Goal: Task Accomplishment & Management: Complete application form

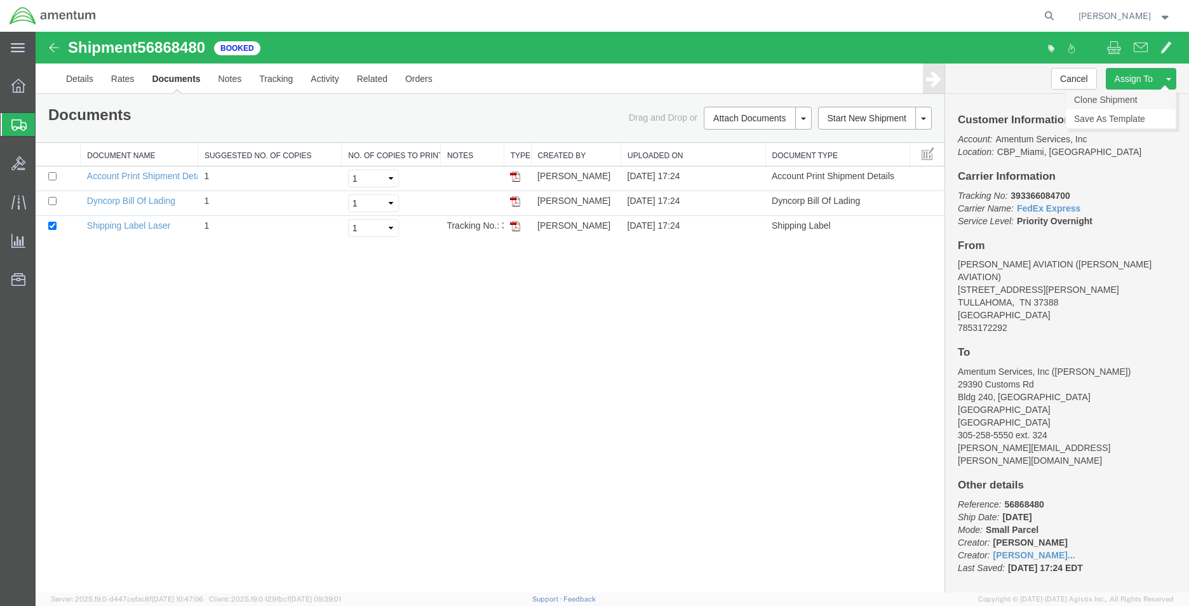
click at [1131, 98] on link "Clone Shipment" at bounding box center [1121, 99] width 110 height 19
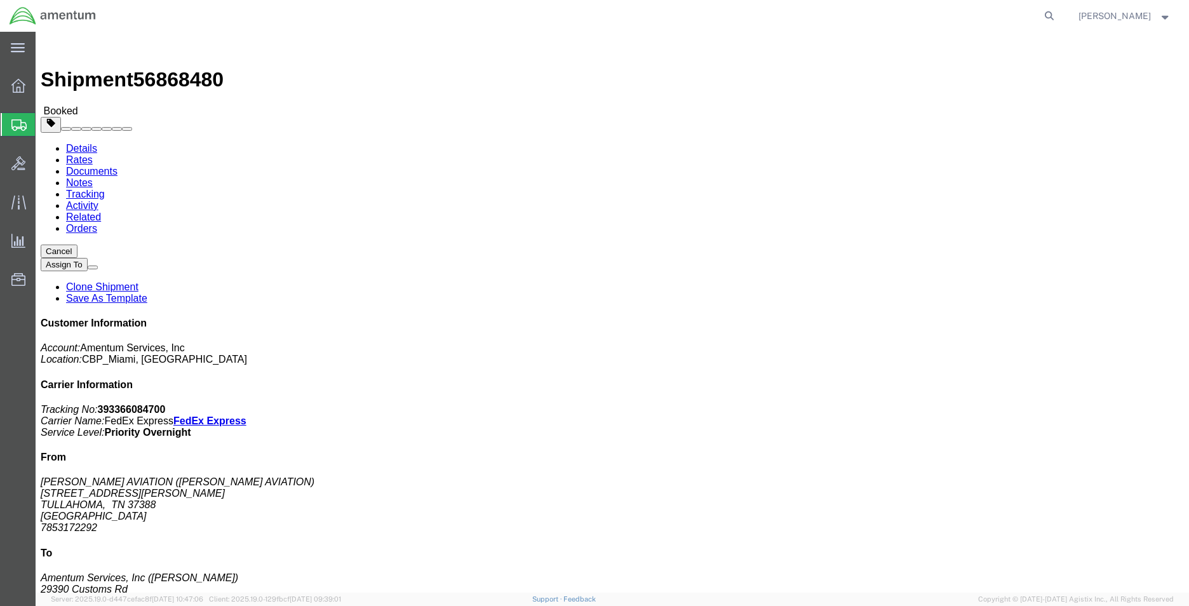
click at [0, 0] on span "Create Shipment" at bounding box center [0, 0] width 0 height 0
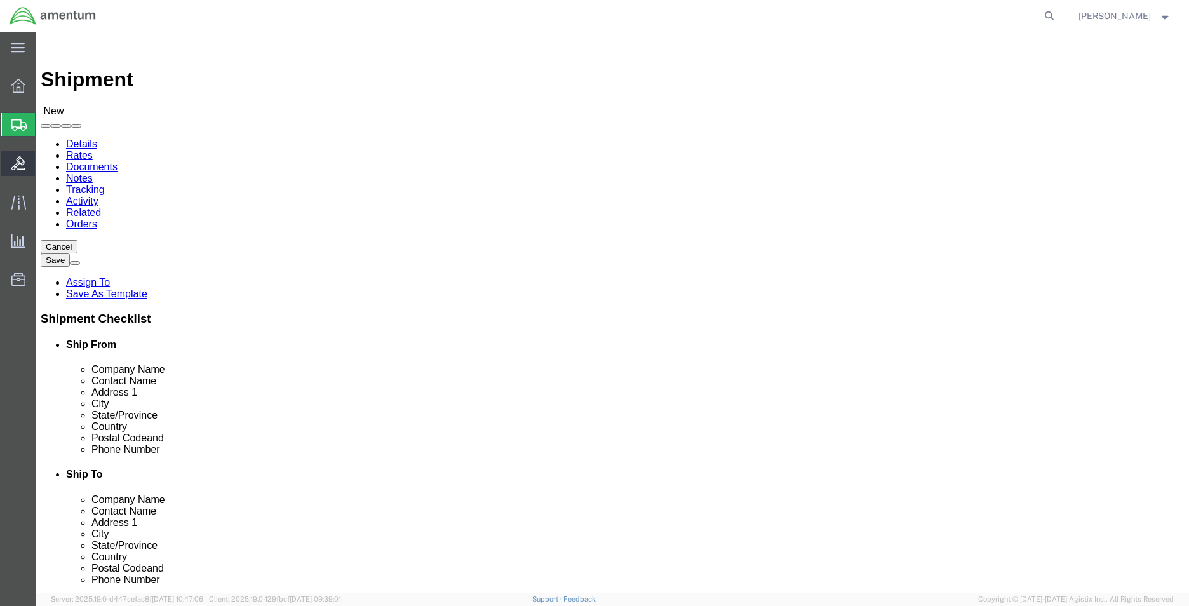
select select
type input "e"
select select "MYPROFILE"
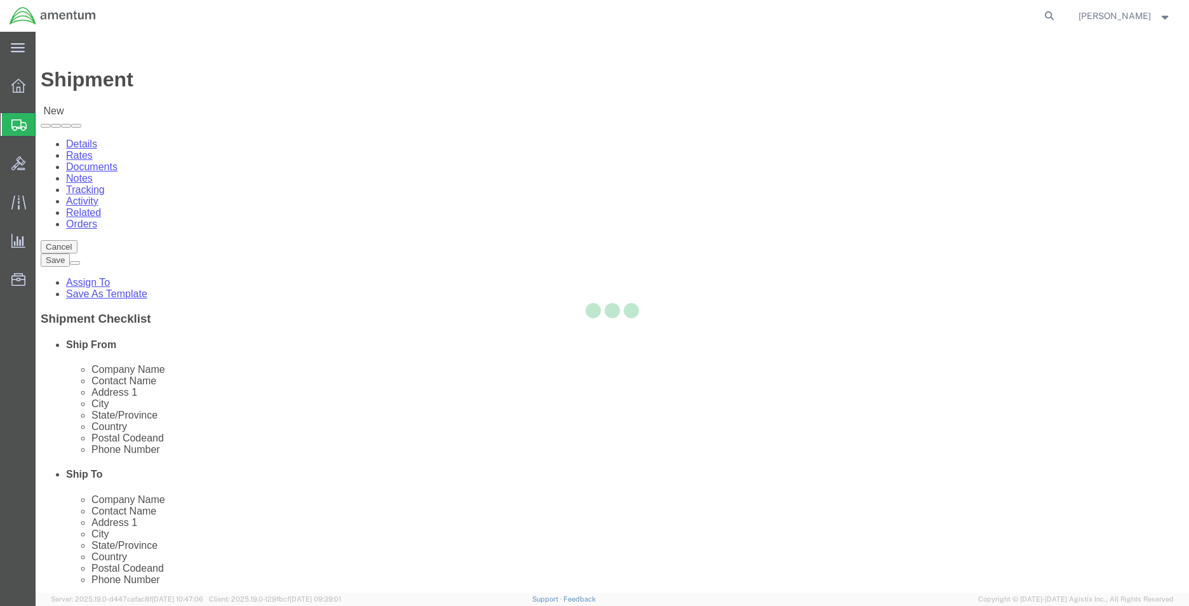
select select "FL"
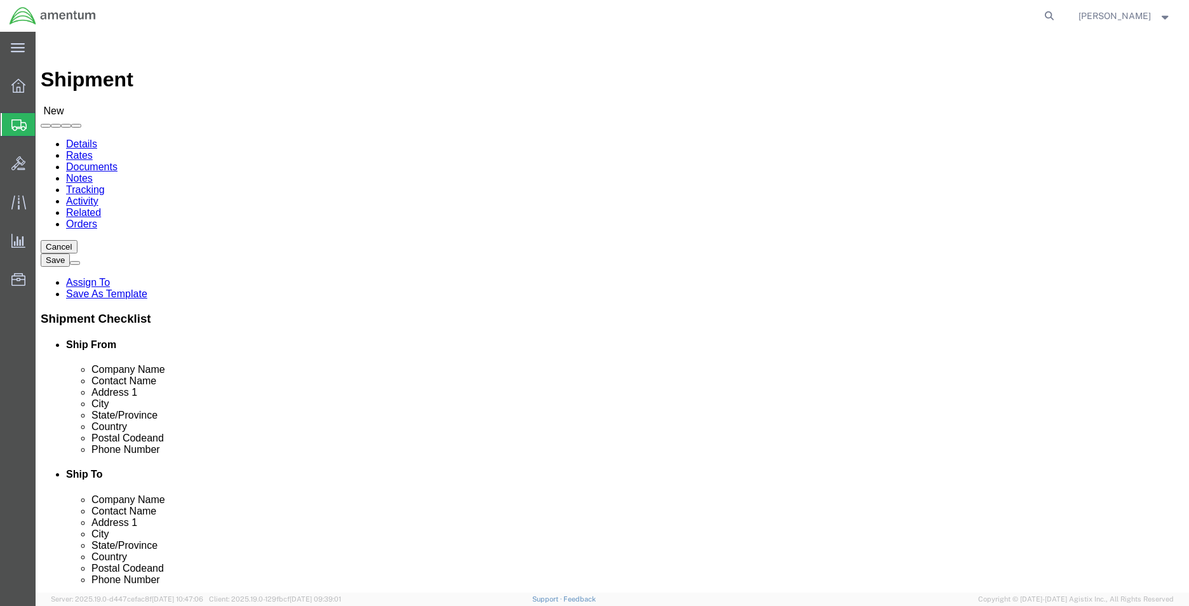
type input "ej"
select select "49930"
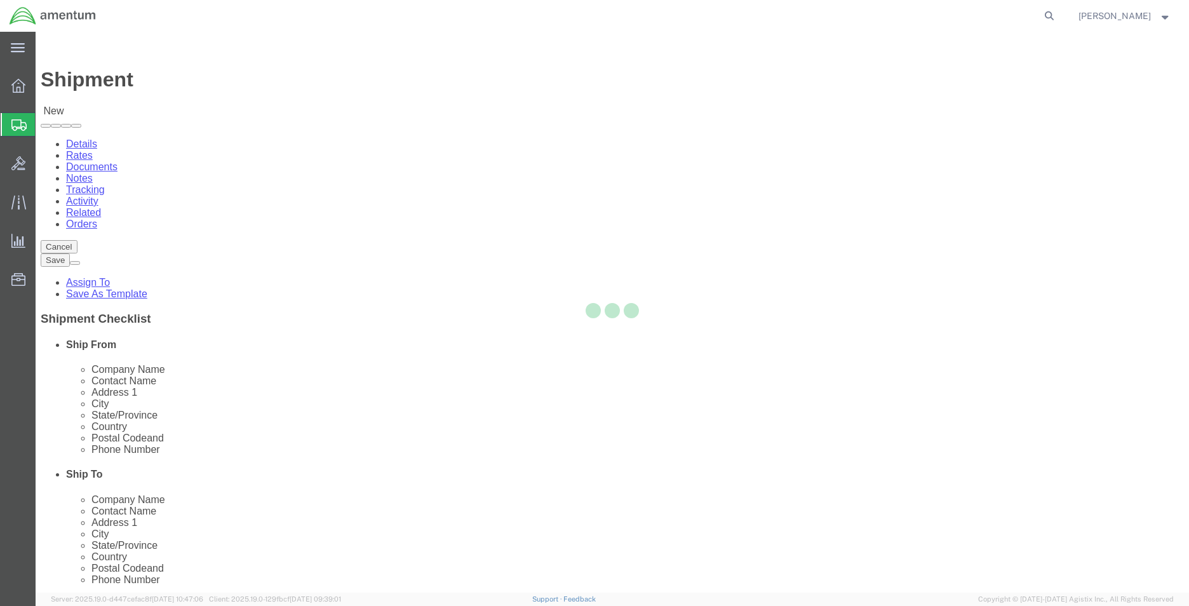
select select "FL"
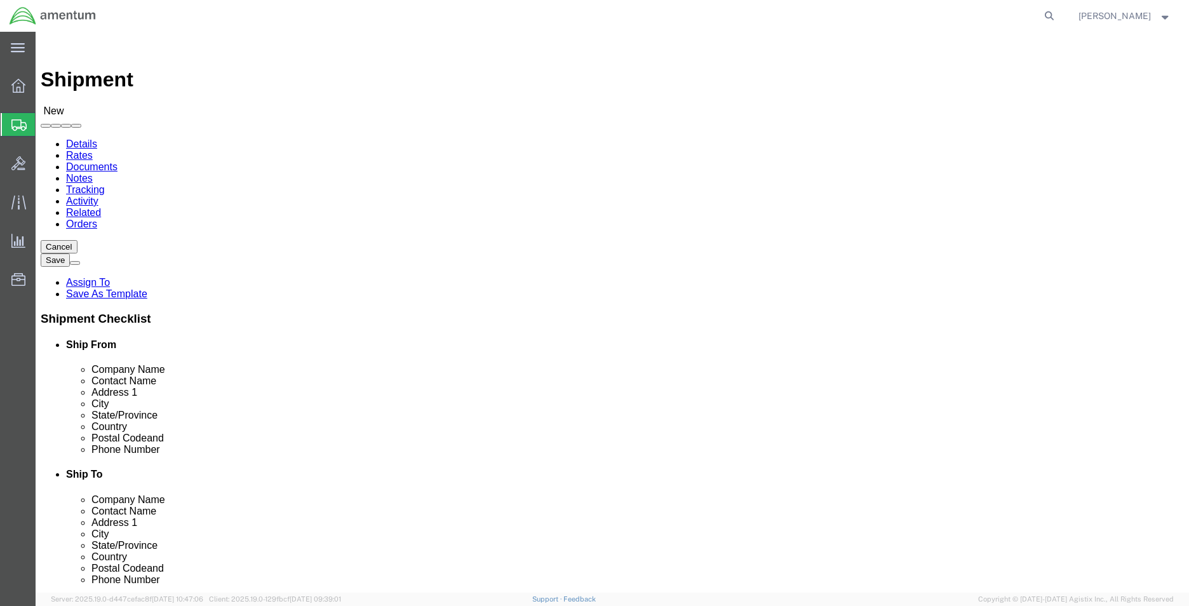
click input "text"
type input "3052585550"
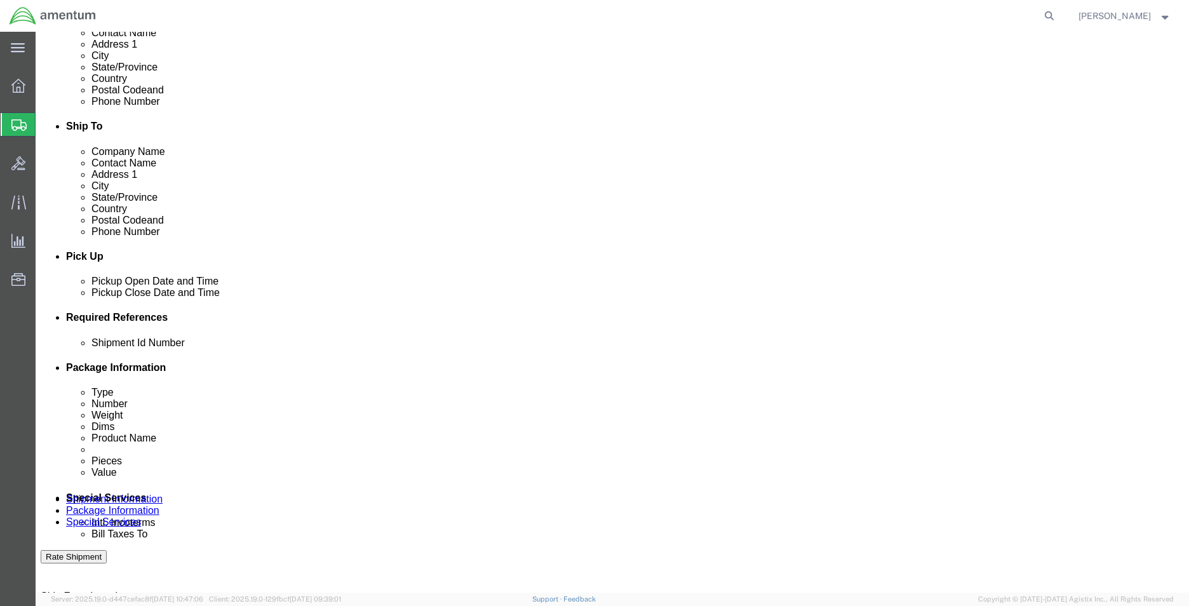
scroll to position [381, 0]
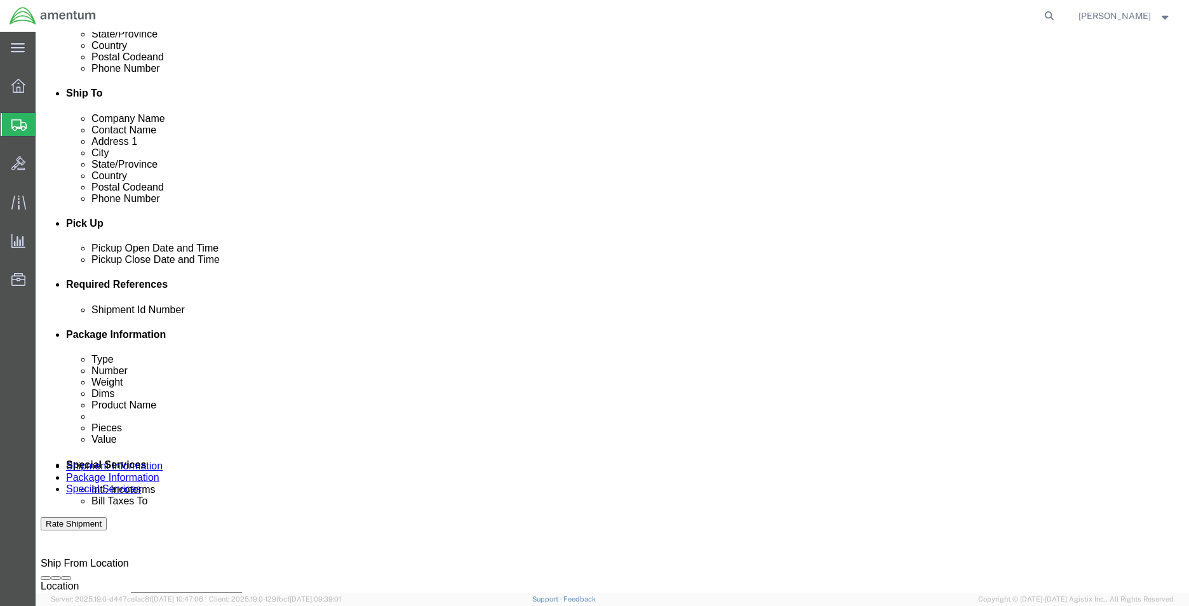
type input "8571"
click button "Add reference"
click select "Select Account Type Activity ID Airline Appointment Number ASN Batch Request # …"
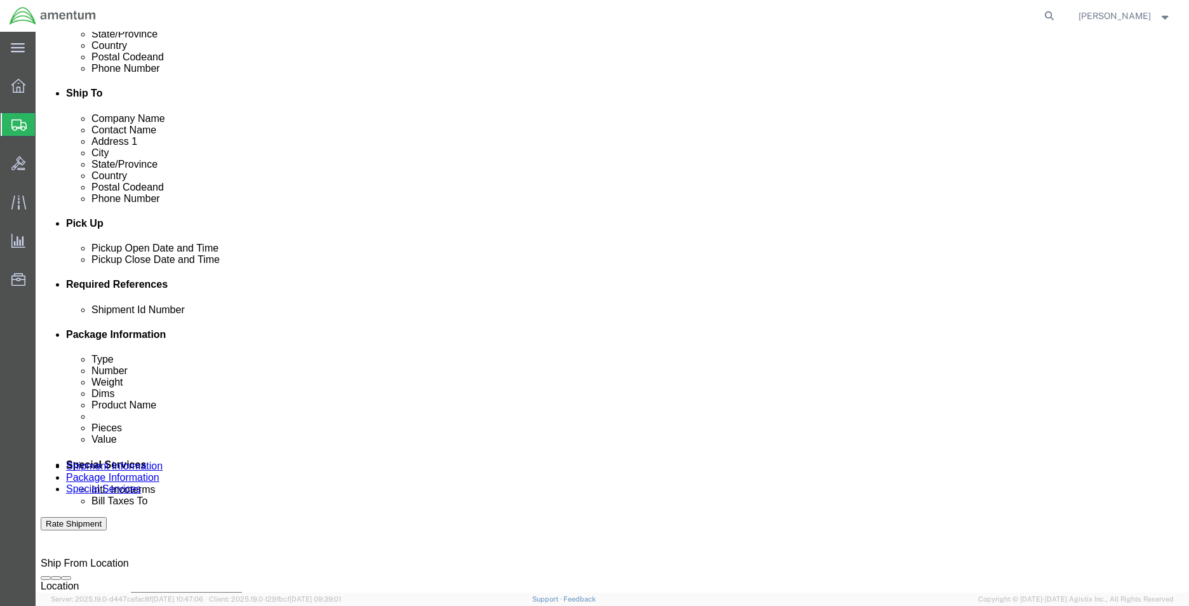
select select "DEPT"
click select "Select Account Type Activity ID Airline Appointment Number ASN Batch Request # …"
click input "text"
type input "CBP"
click select "Select Account Type Activity ID Airline Appointment Number ASN Batch Request # …"
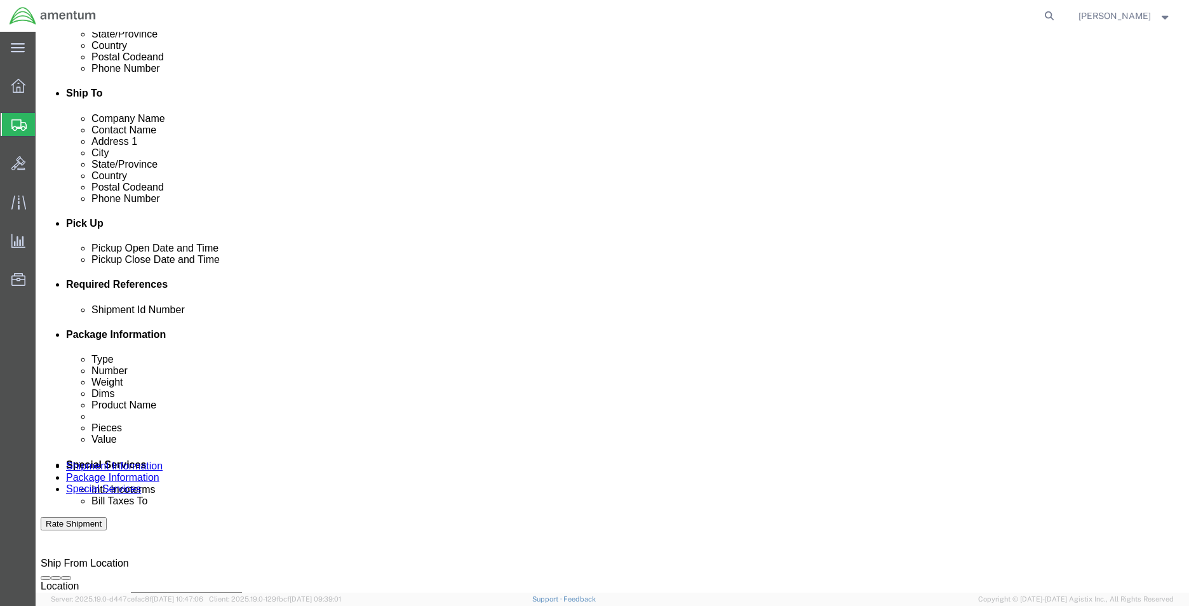
select select "PROJNUM"
click select "Select Account Type Activity ID Airline Appointment Number ASN Batch Request # …"
click input "text"
click input "6118.03.03.2219.EMI.0000"
type input "6118.03.03.2219.000.EMI.0000"
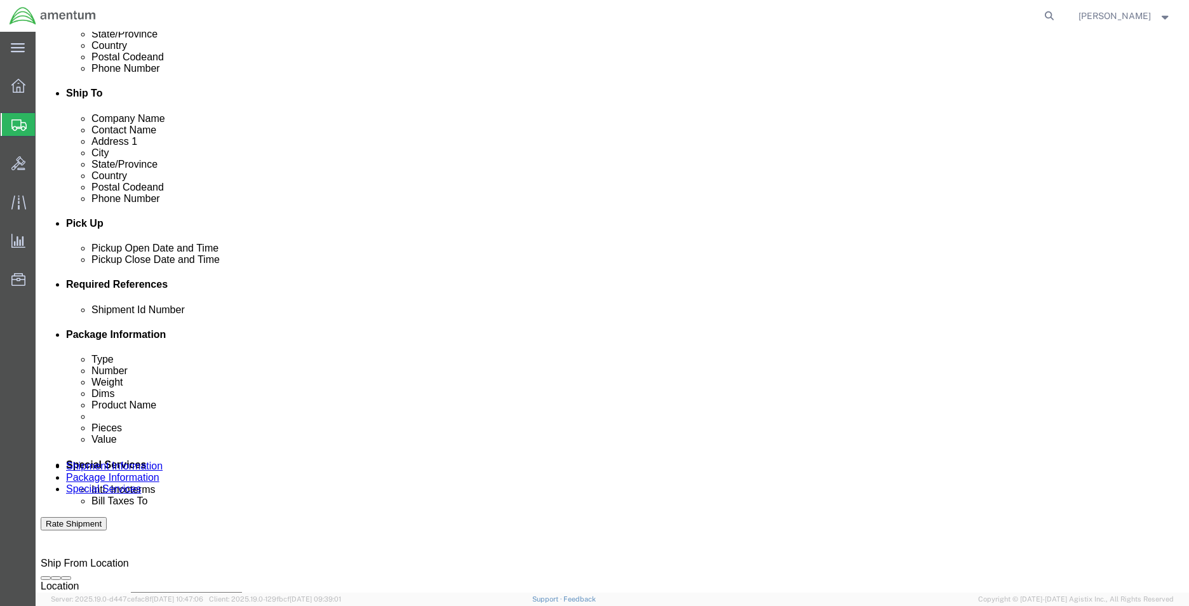
click select "Select Account Type Activity ID Airline Appointment Number ASN Batch Request # …"
select select "CUSTREF"
click select "Select Account Type Activity ID Airline Appointment Number ASN Batch Request # …"
click input "text"
type input "U"
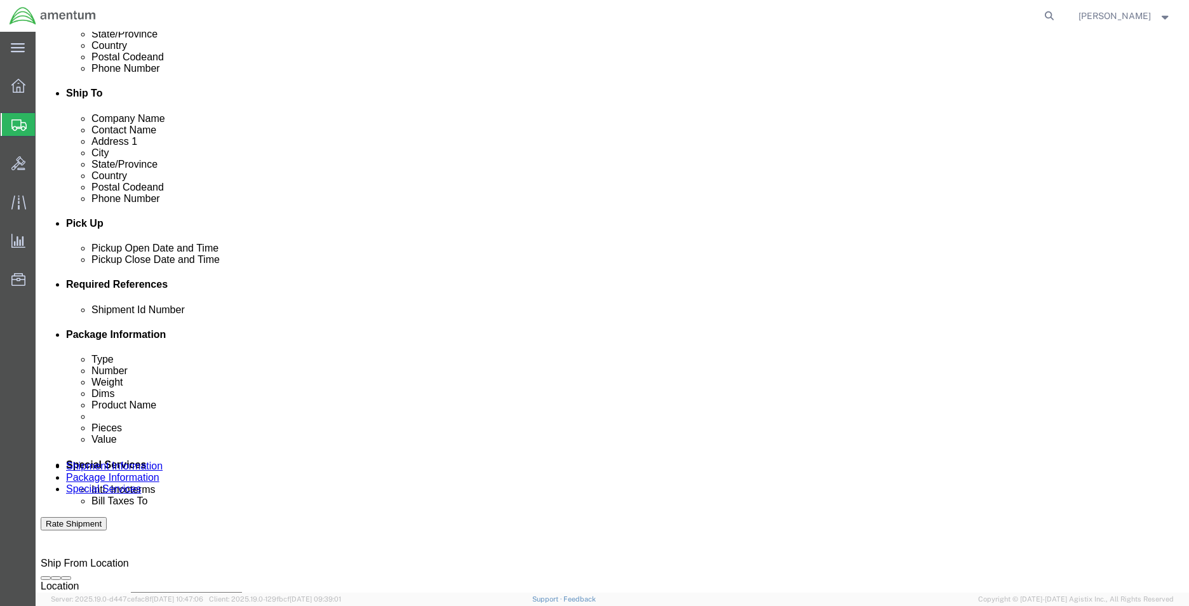
click input "text"
type input "U"
type input "614-001544"
click icon
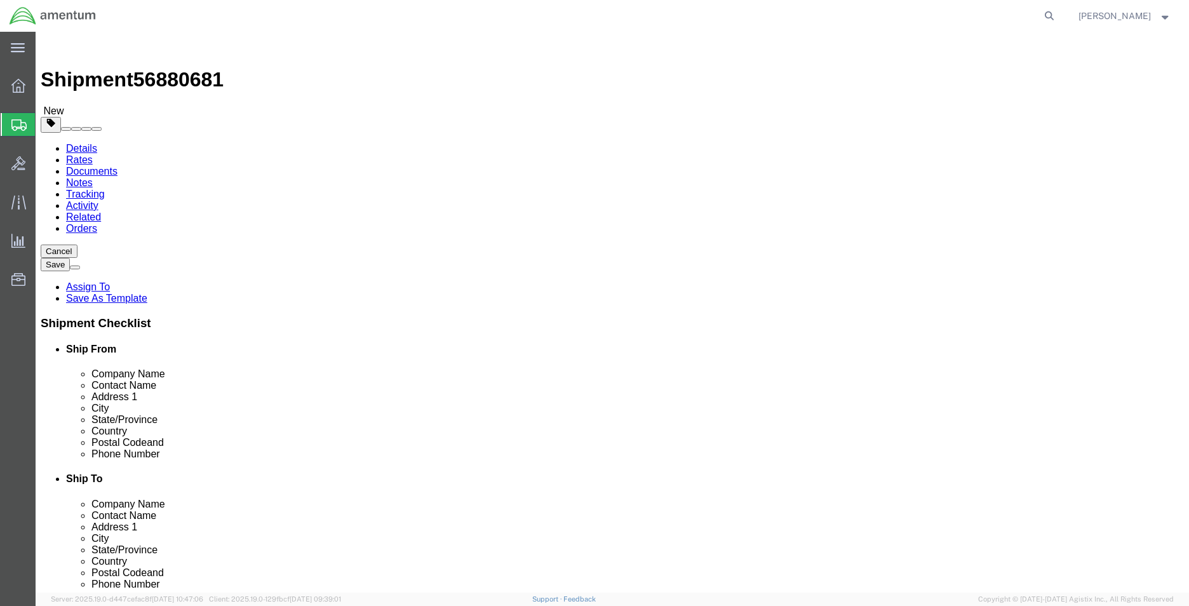
click input "text"
click select "Select BCK Boxes Bale(s) Basket(s) Bolt(s) Bottle(s) Buckets Bulk Bundle(s) Can…"
select select "PAK"
click select "Select BCK Boxes Bale(s) Basket(s) Bolt(s) Bottle(s) Buckets Bulk Bundle(s) Can…"
type input "10.25"
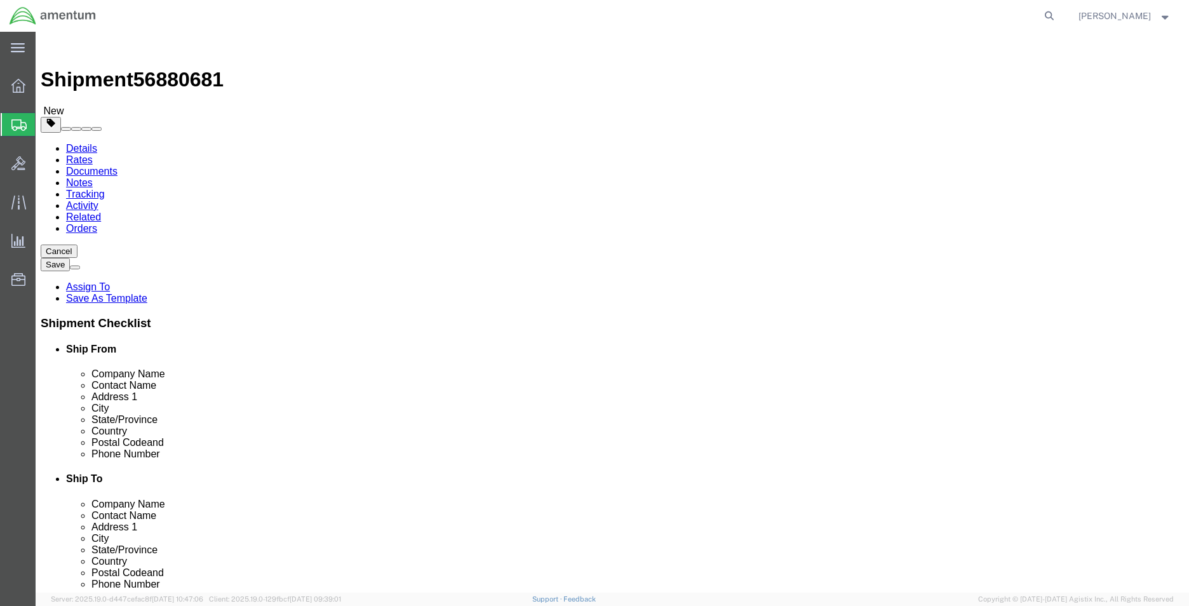
type input "12.75"
type input "1.00"
click input "0.00"
type input "1.00"
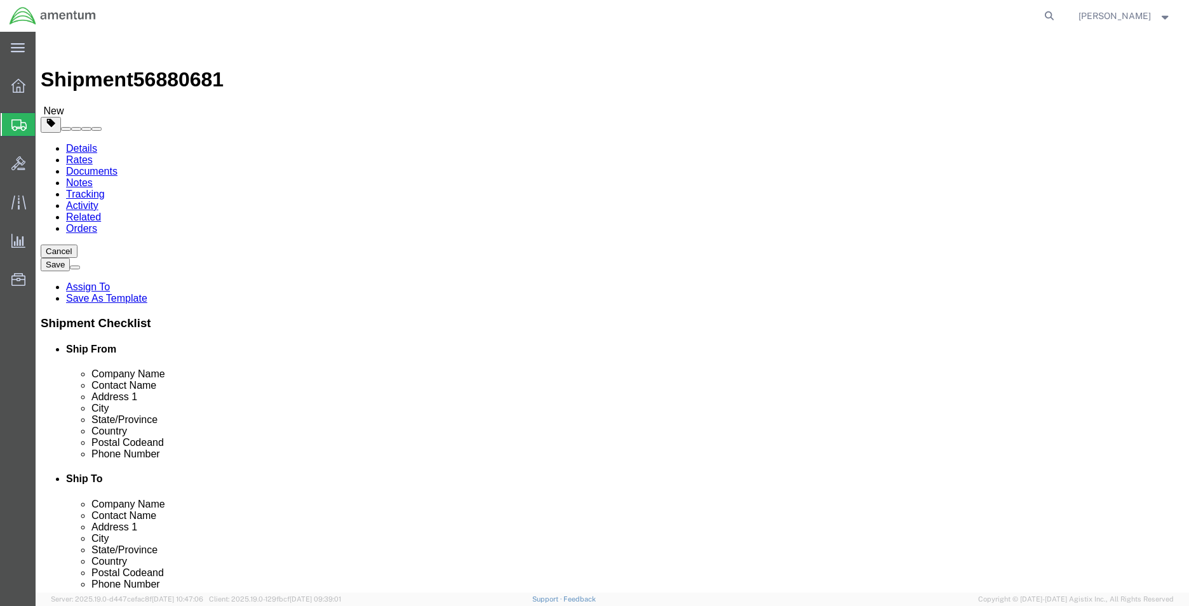
click ul
click link "Add Content"
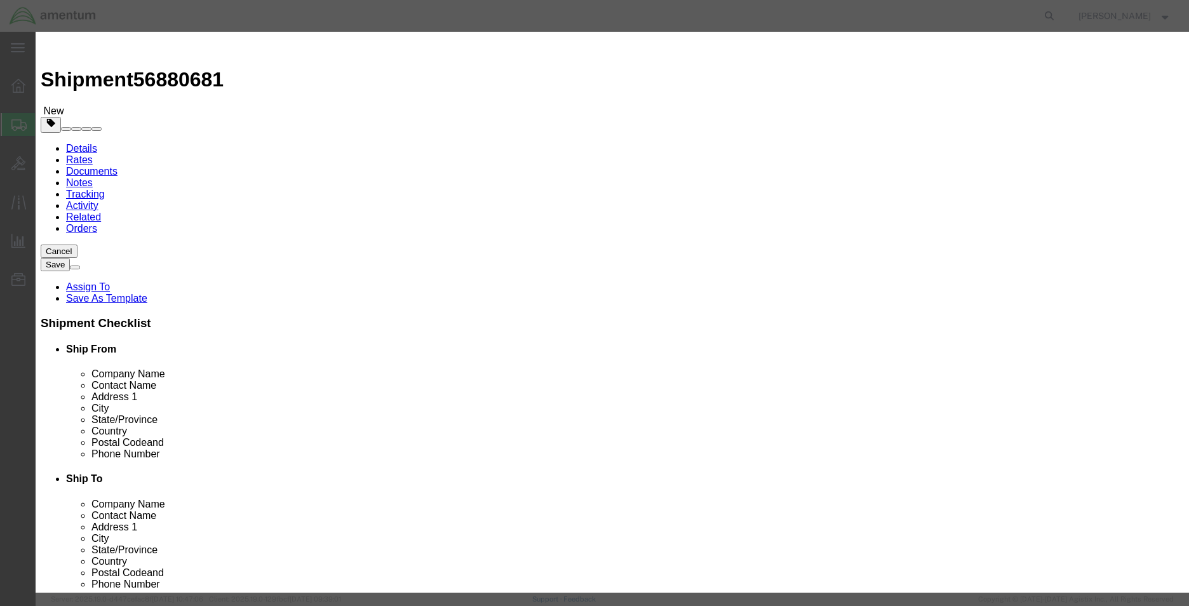
click input "text"
type input "BEARING"
type input "6.00"
click input "text"
type input "1710"
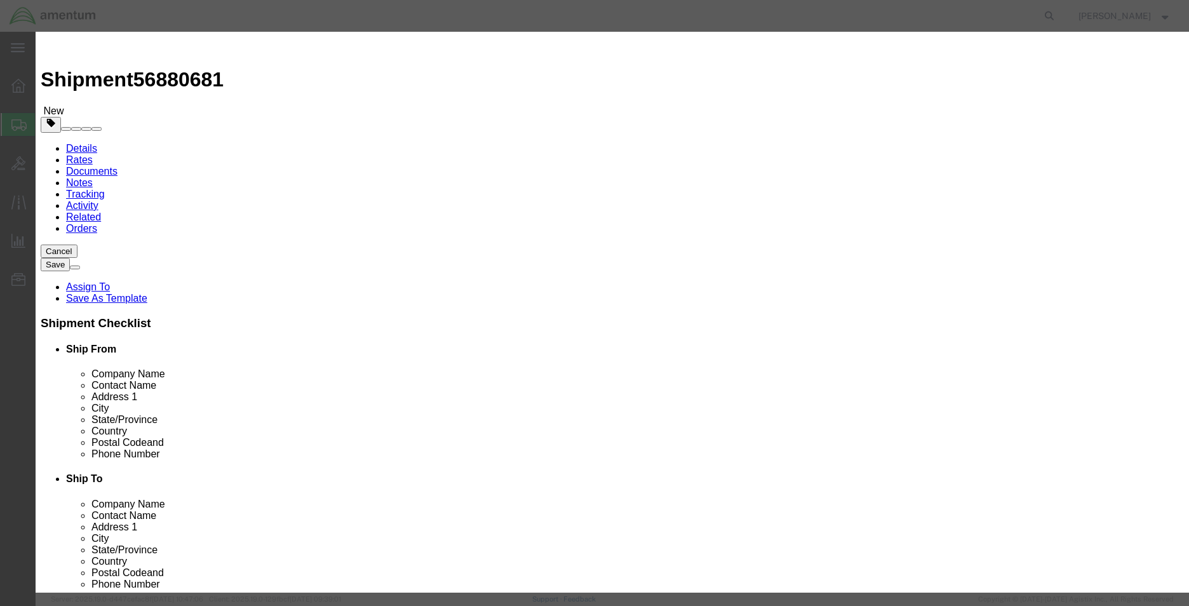
click button "Save & Close"
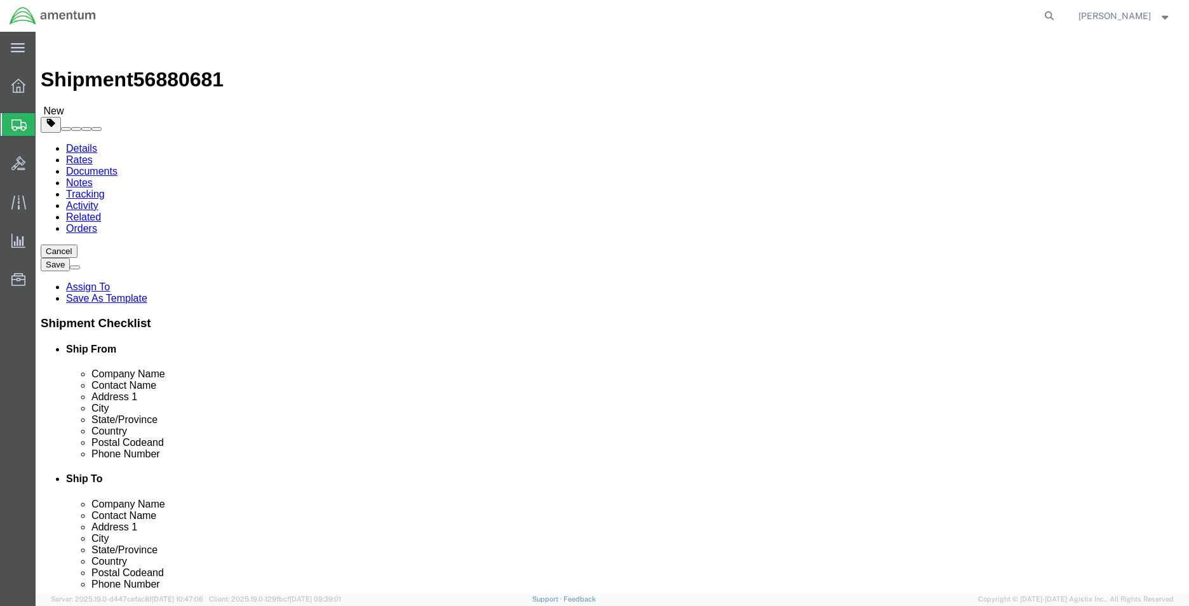
click span "56880681"
drag, startPoint x: 166, startPoint y: 47, endPoint x: 130, endPoint y: 15, distance: 47.7
copy span "56880681"
drag, startPoint x: 37, startPoint y: 109, endPoint x: 49, endPoint y: 97, distance: 16.6
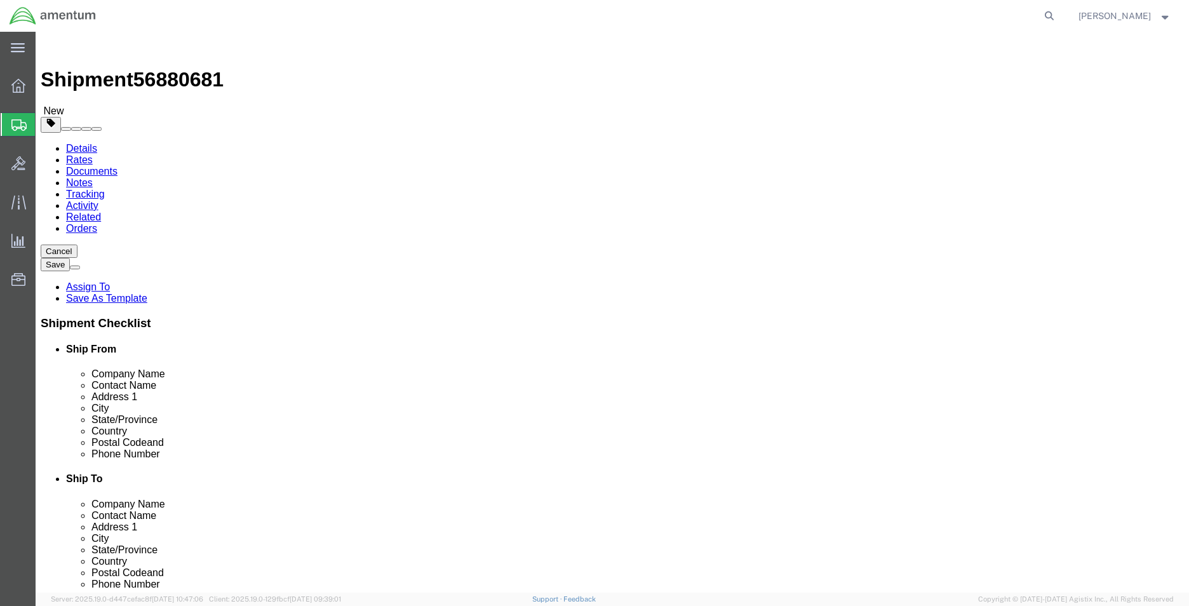
click div "Shipment Information Package Information Special Services"
click link "Shipment Information"
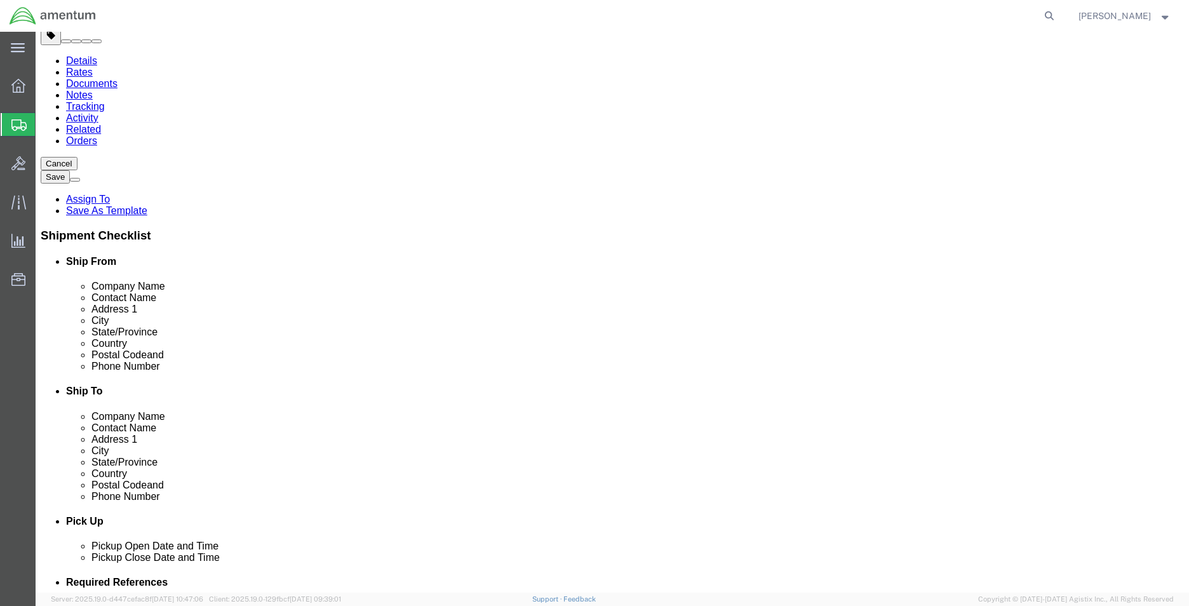
scroll to position [318, 0]
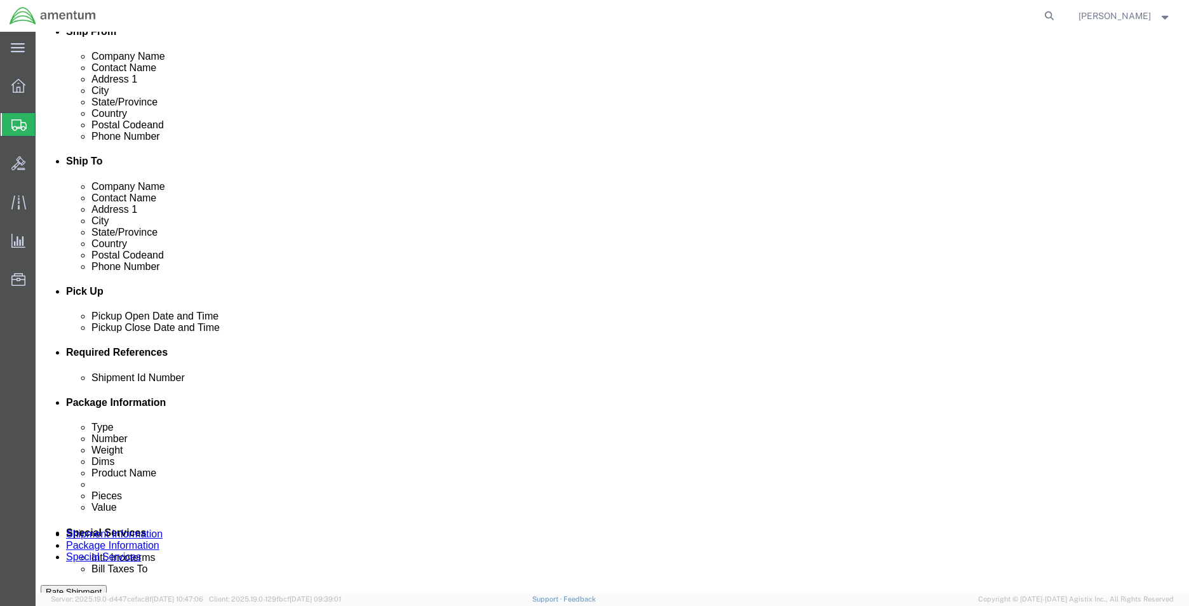
click input "text"
paste input "56880681"
type input "56880681"
click button "Rate Shipment"
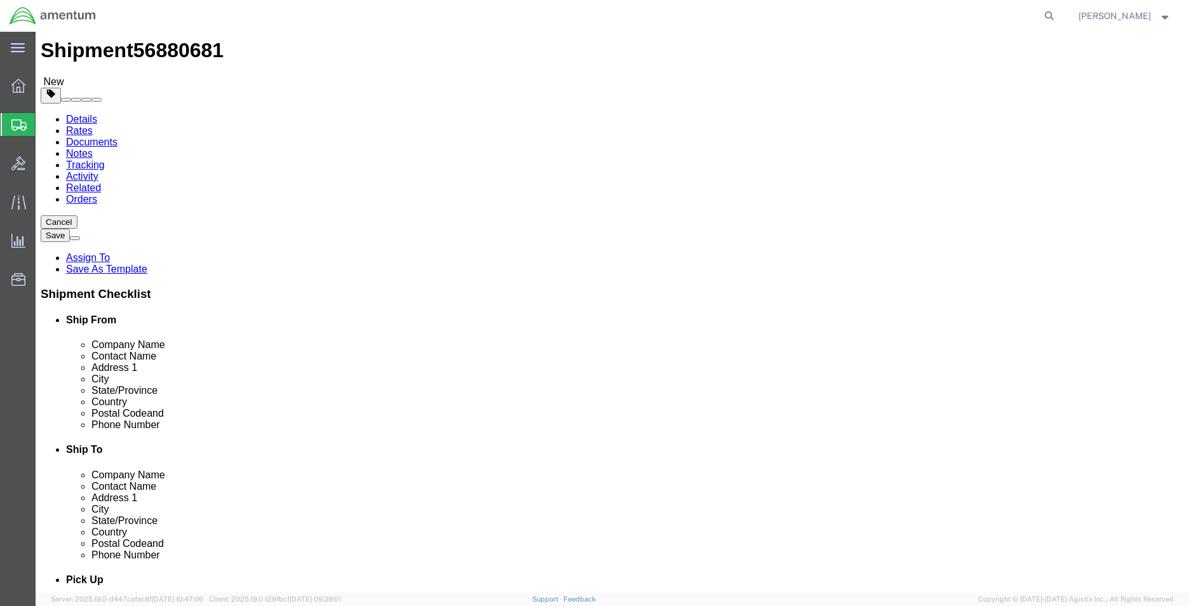
scroll to position [0, 0]
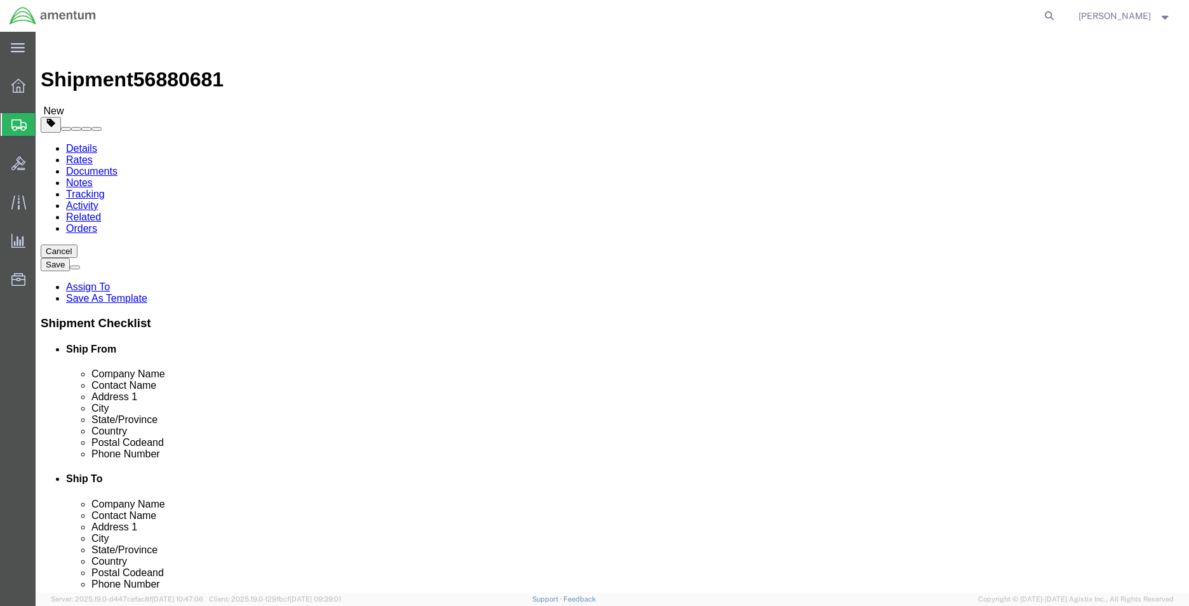
click input "Ship To Location / Contact Name : This field is required."
type input "CIENNA GREEN"
click label "Address 2"
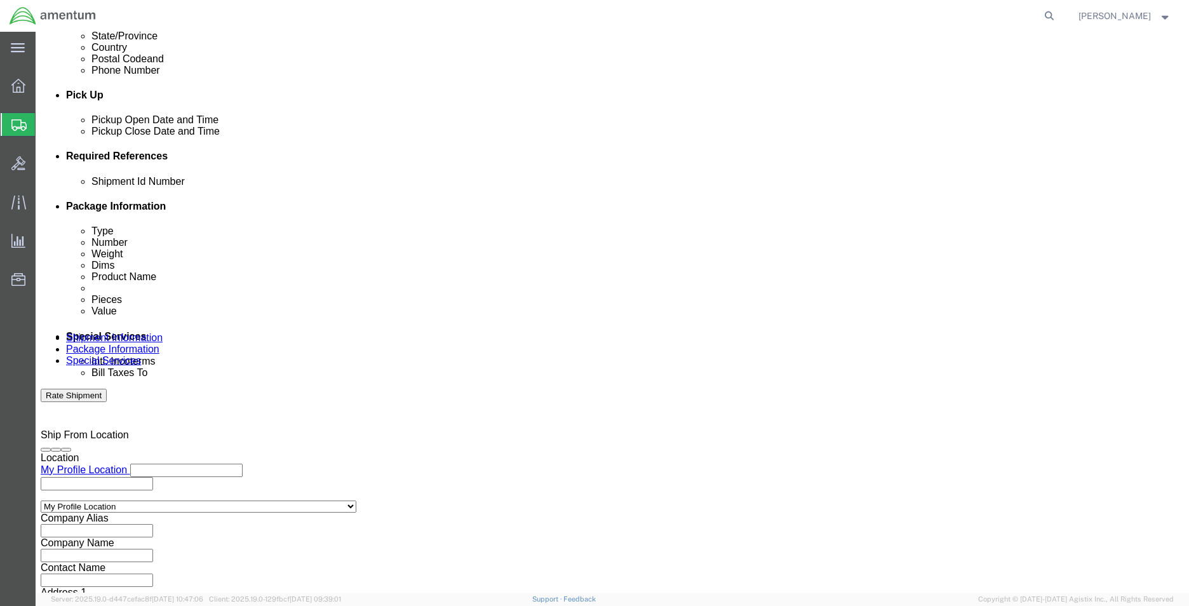
scroll to position [554, 0]
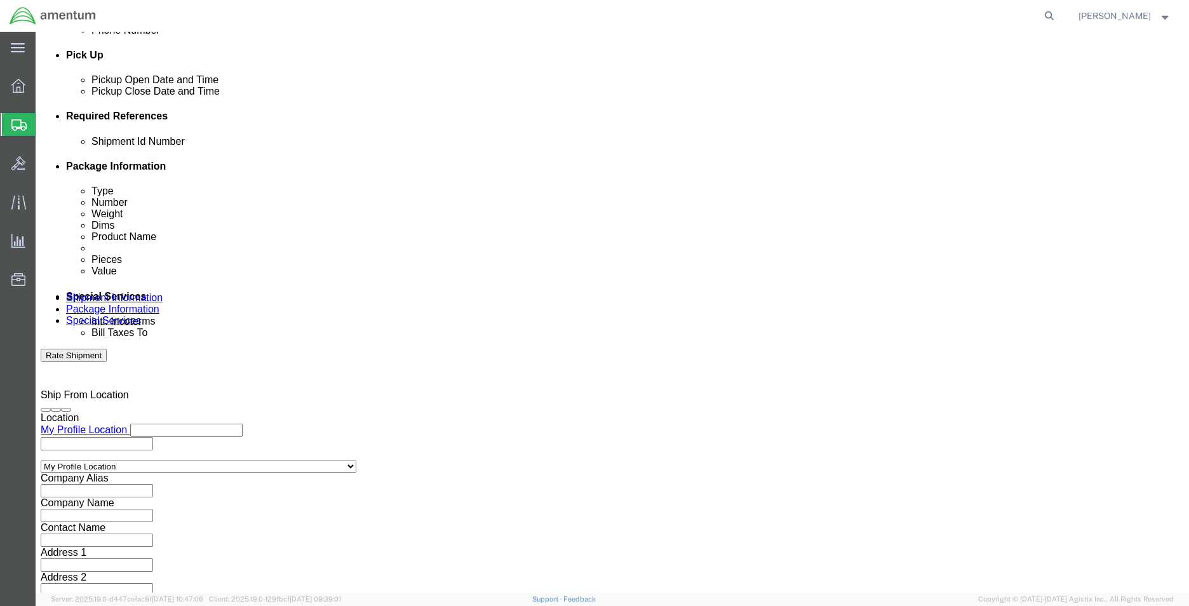
click button "Rate Shipment"
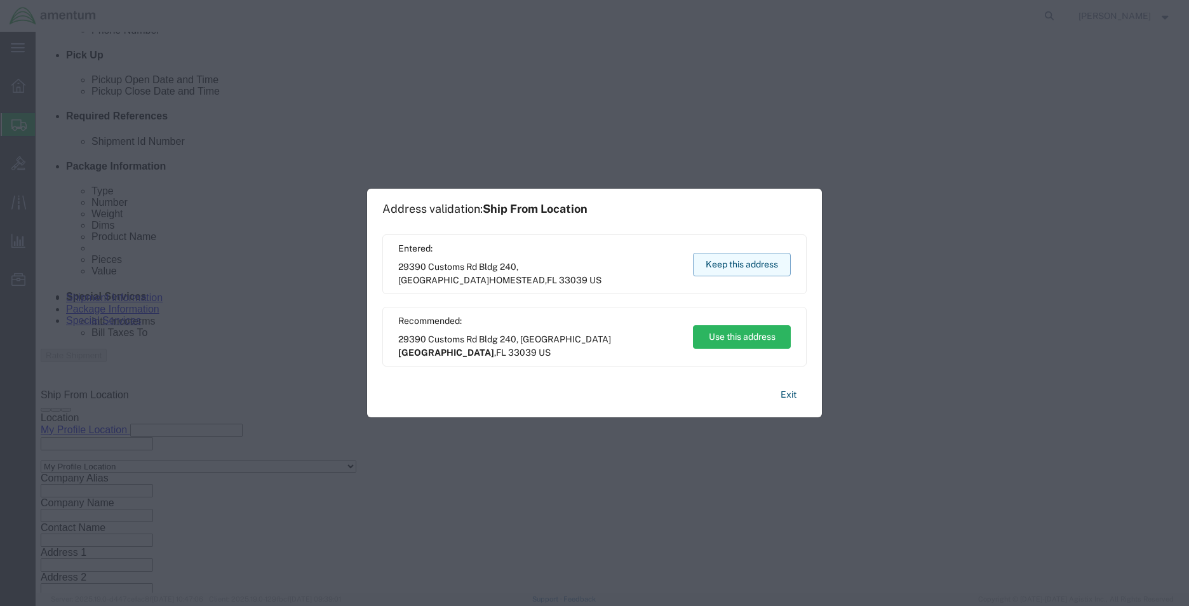
click at [752, 273] on button "Keep this address" at bounding box center [742, 265] width 98 height 24
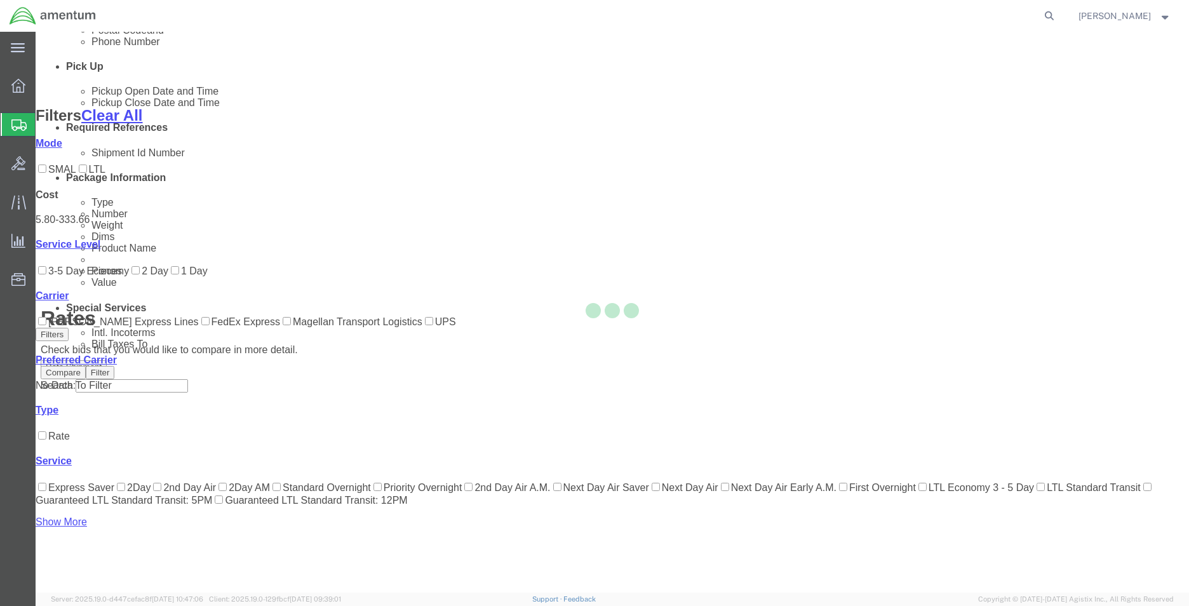
scroll to position [52, 0]
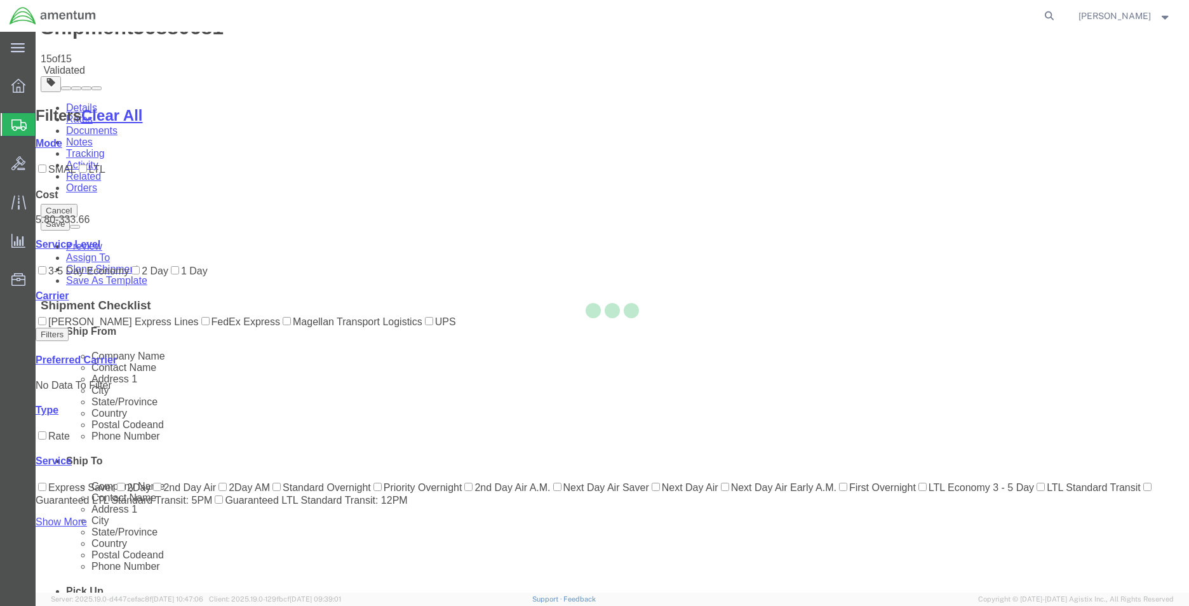
scroll to position [0, 0]
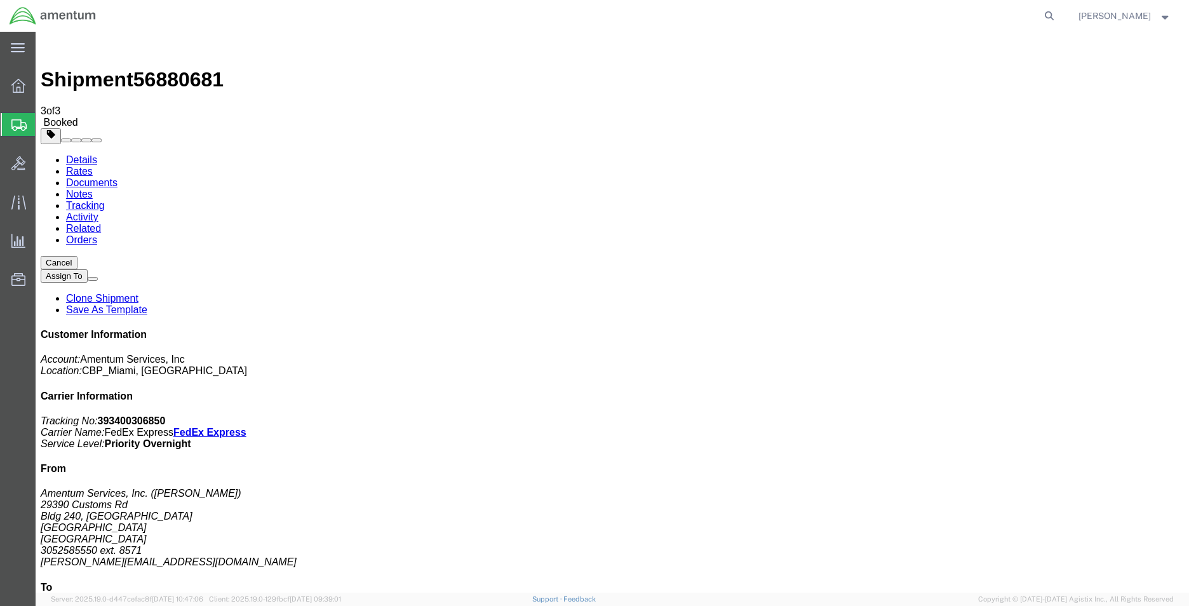
drag, startPoint x: 107, startPoint y: 226, endPoint x: 644, endPoint y: 56, distance: 563.7
click at [166, 415] on b "393400306850" at bounding box center [132, 420] width 68 height 11
copy b "393400306850"
